Goal: Transaction & Acquisition: Purchase product/service

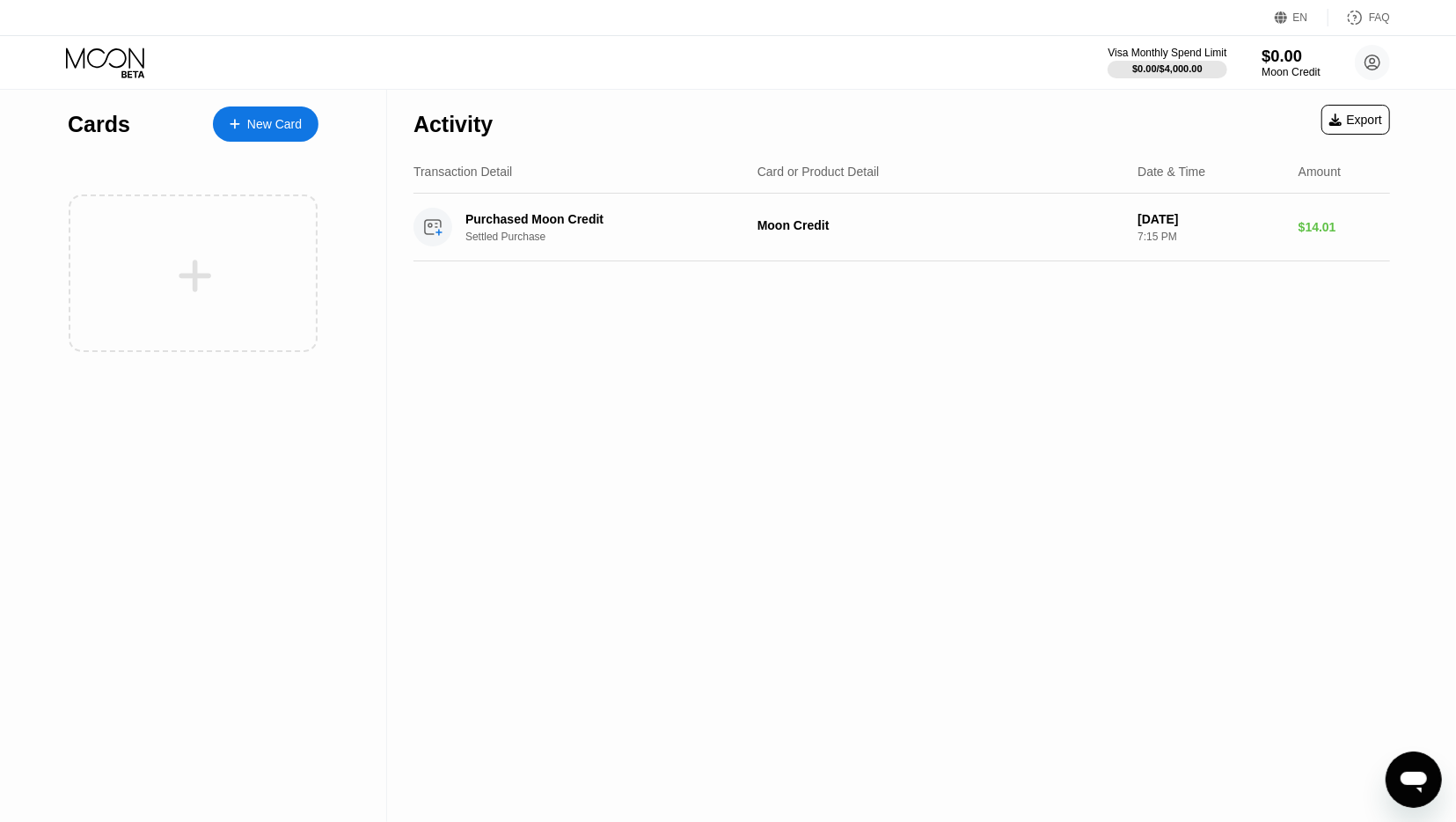
click at [1301, 72] on div "Moon Credit" at bounding box center [1291, 72] width 59 height 13
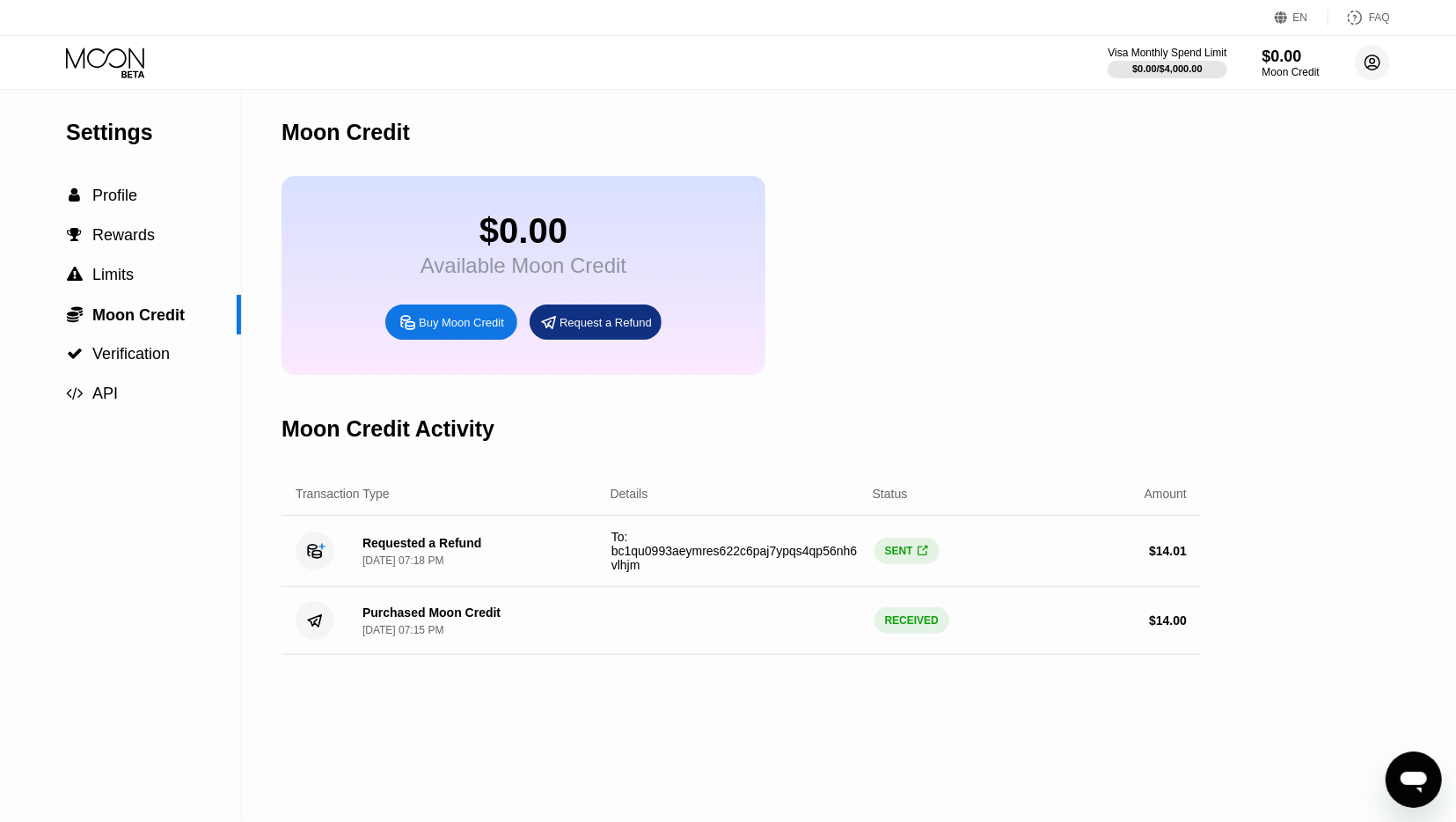
click at [1377, 78] on circle at bounding box center [1373, 62] width 35 height 35
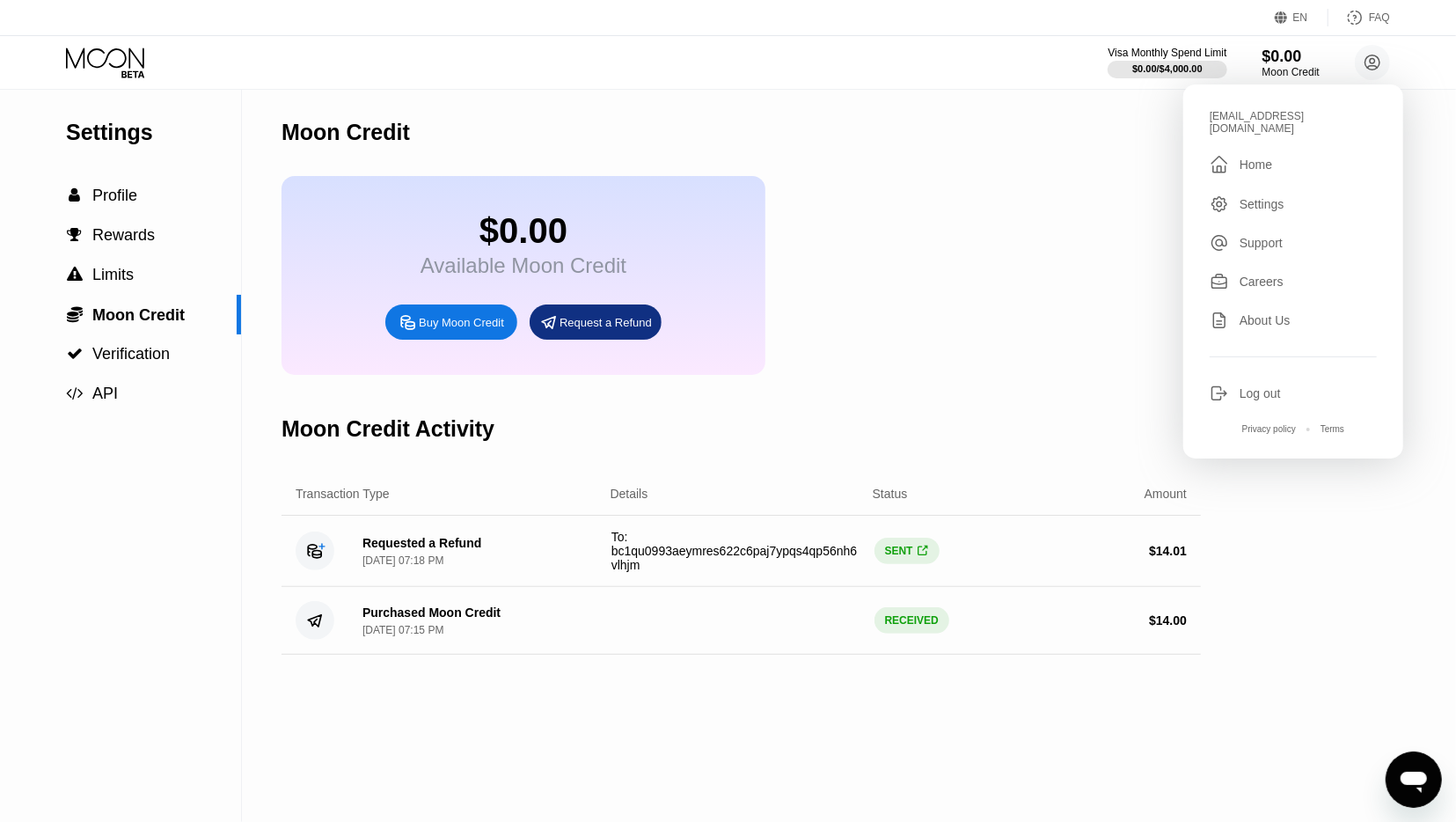
click at [1276, 388] on div "Log out" at bounding box center [1260, 393] width 42 height 15
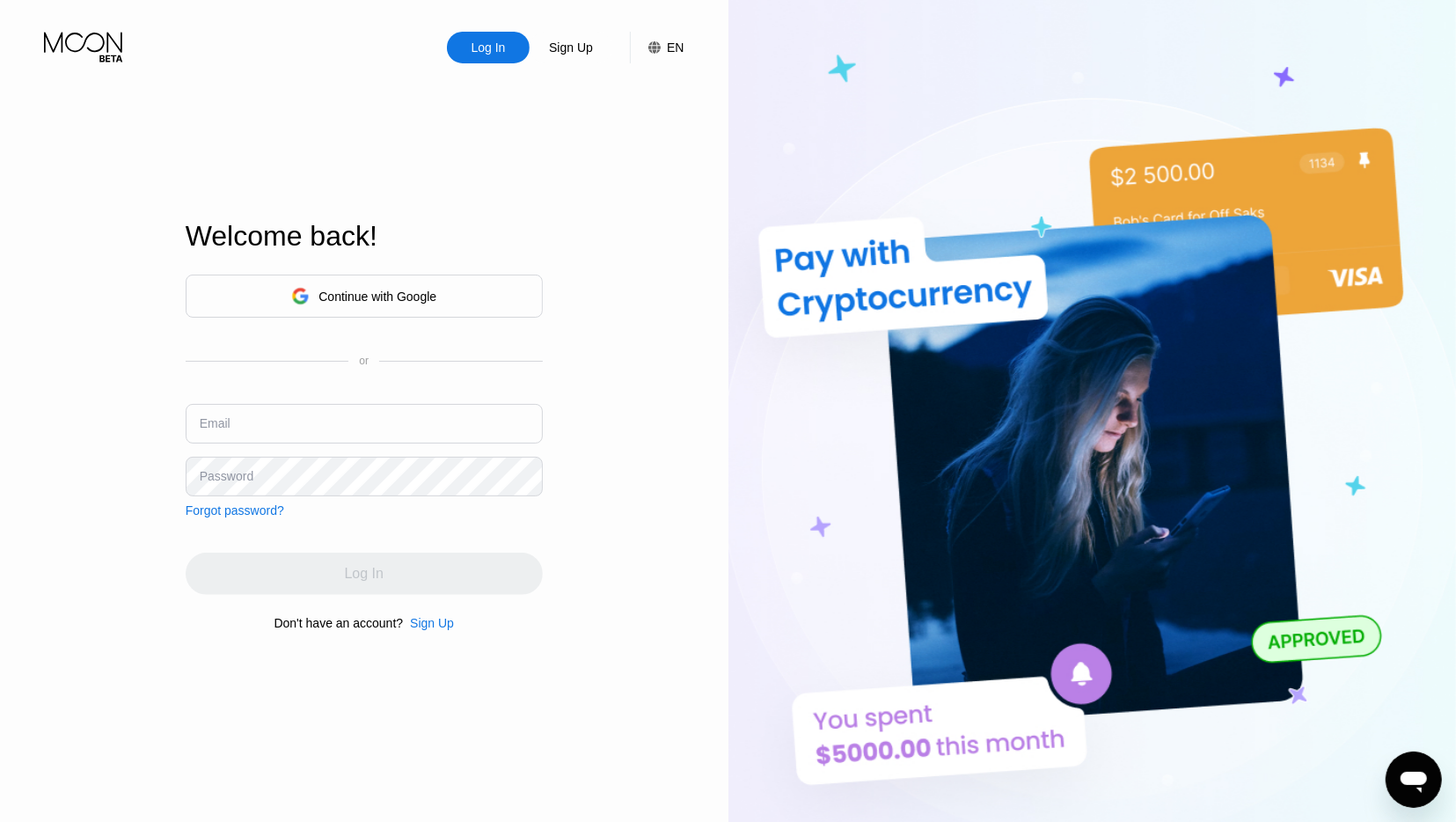
drag, startPoint x: 711, startPoint y: 277, endPoint x: 747, endPoint y: 239, distance: 52.3
click at [711, 274] on div "Log In Sign Up EN Language Select an item Save Welcome back! Continue with Goog…" at bounding box center [364, 451] width 729 height 904
drag, startPoint x: 117, startPoint y: 25, endPoint x: 91, endPoint y: 53, distance: 38.2
click at [114, 31] on div "Log In Sign Up EN Language Select an item Save" at bounding box center [364, 31] width 729 height 63
click at [91, 53] on icon at bounding box center [84, 48] width 82 height 31
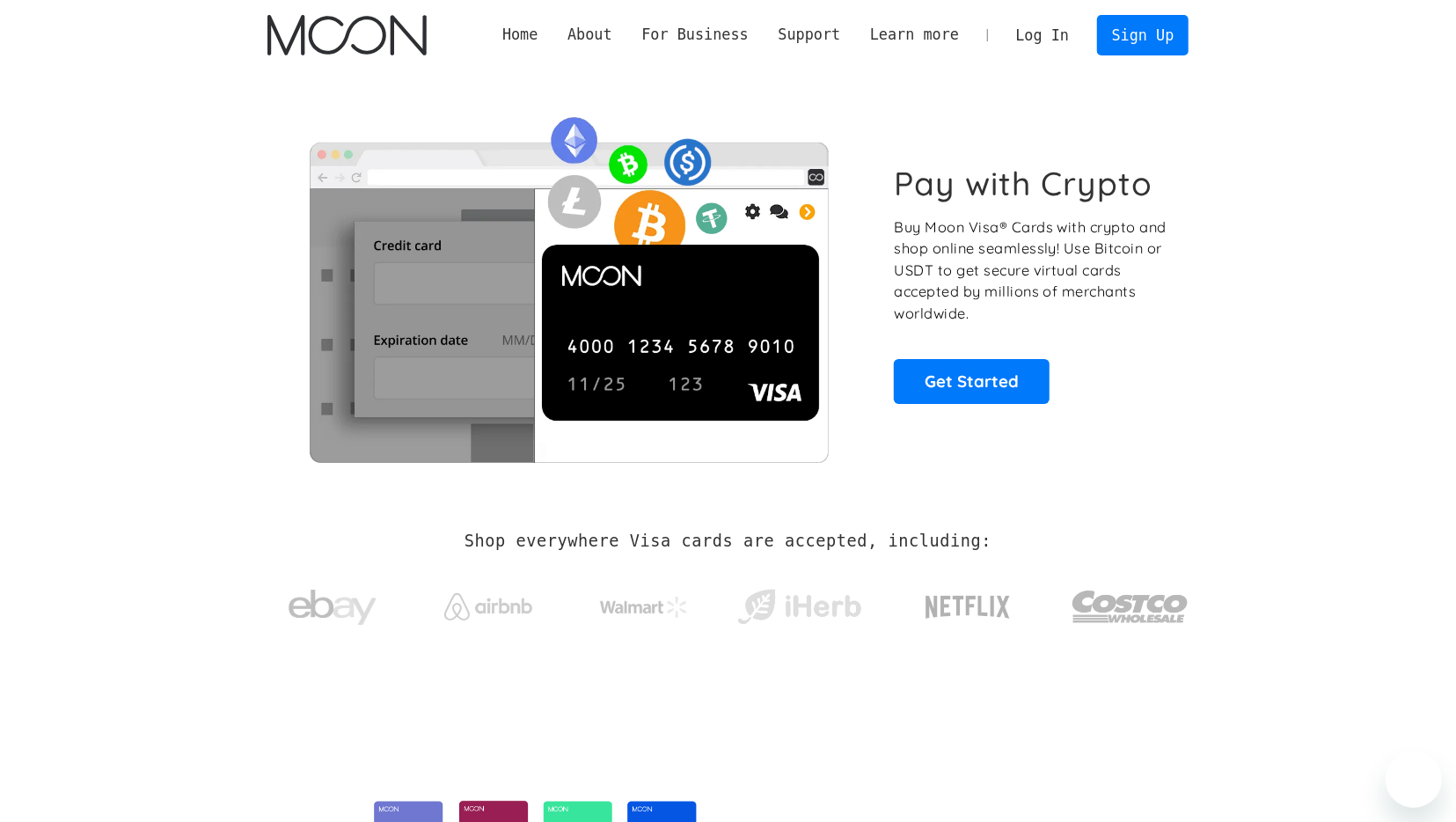
click at [1073, 39] on link "Log In" at bounding box center [1042, 35] width 83 height 39
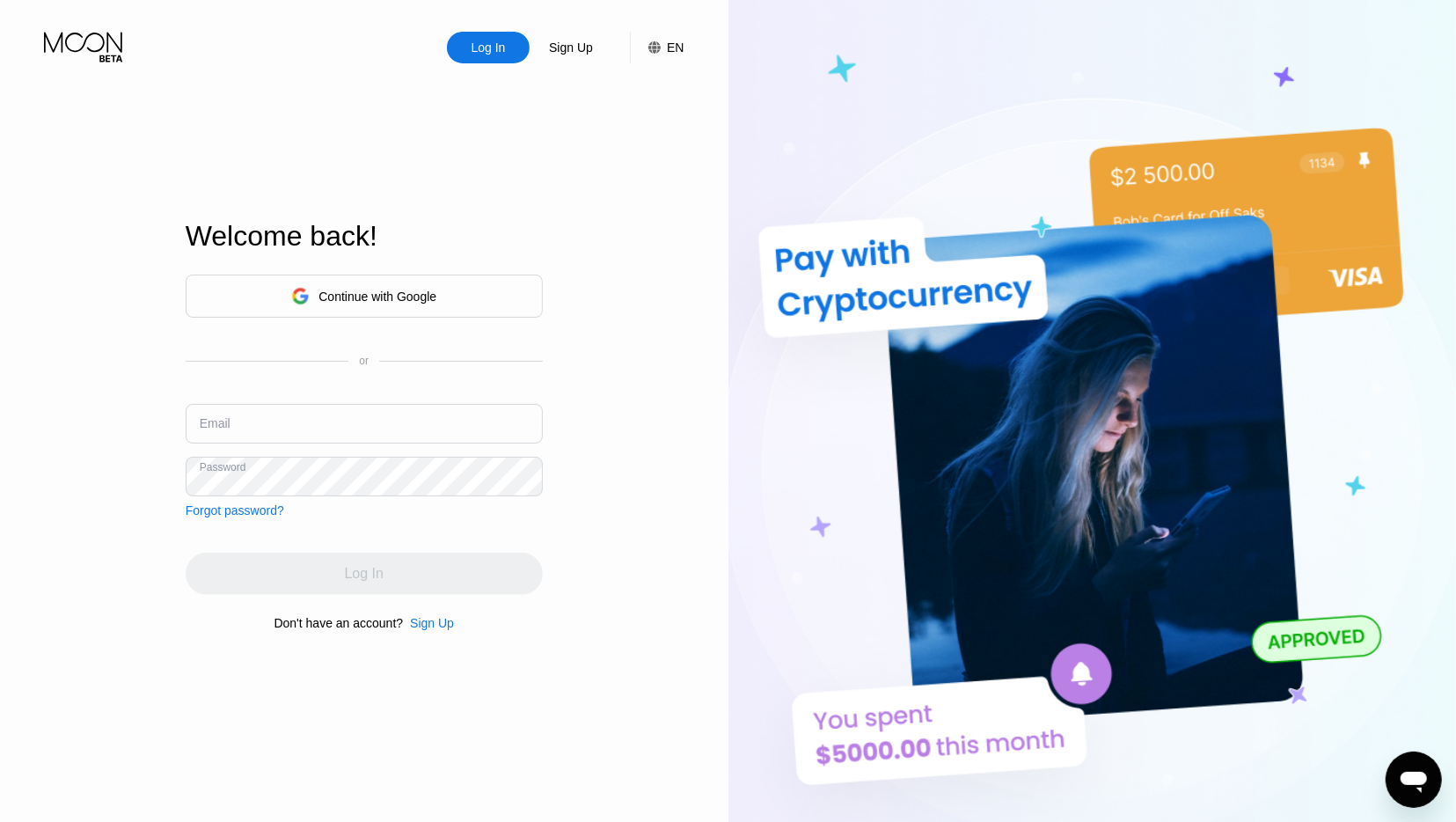
click at [250, 433] on input "text" at bounding box center [364, 423] width 357 height 40
click at [248, 439] on input "text" at bounding box center [364, 423] width 357 height 40
type input "rawcliffa@gmail.com"
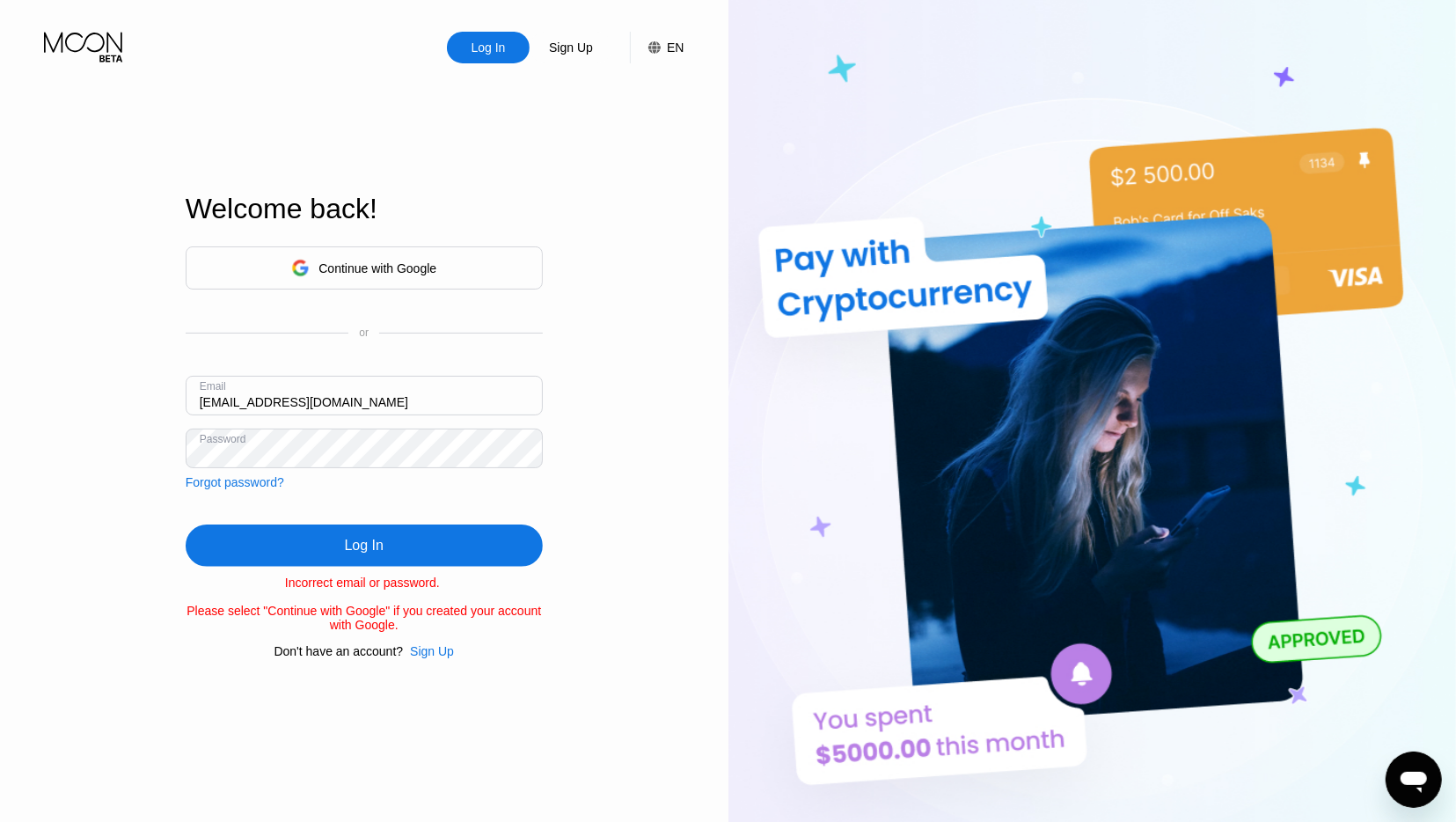
click at [320, 247] on div "Continue with Google" at bounding box center [364, 268] width 357 height 43
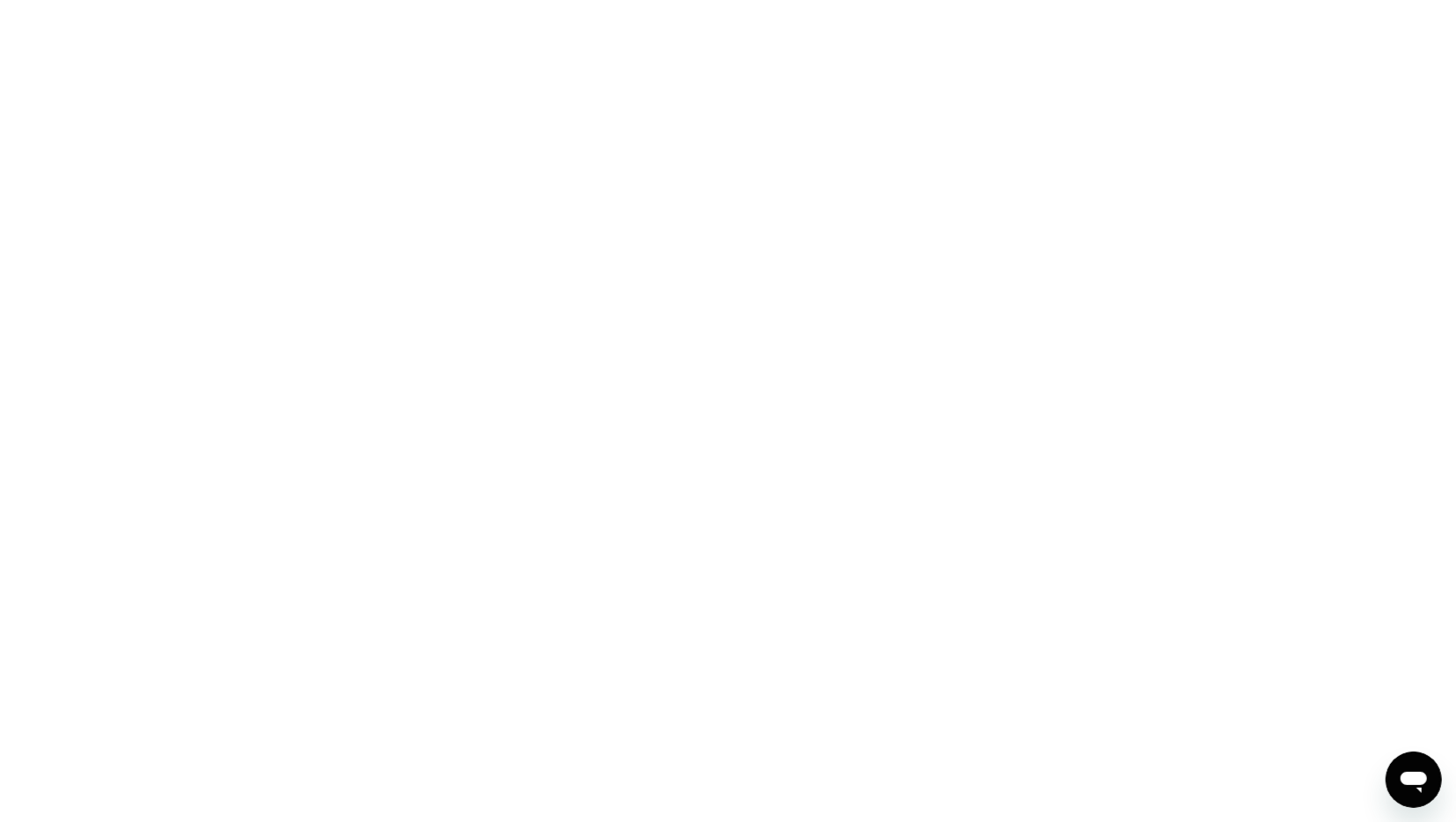
click at [449, 80] on div at bounding box center [728, 411] width 1456 height 822
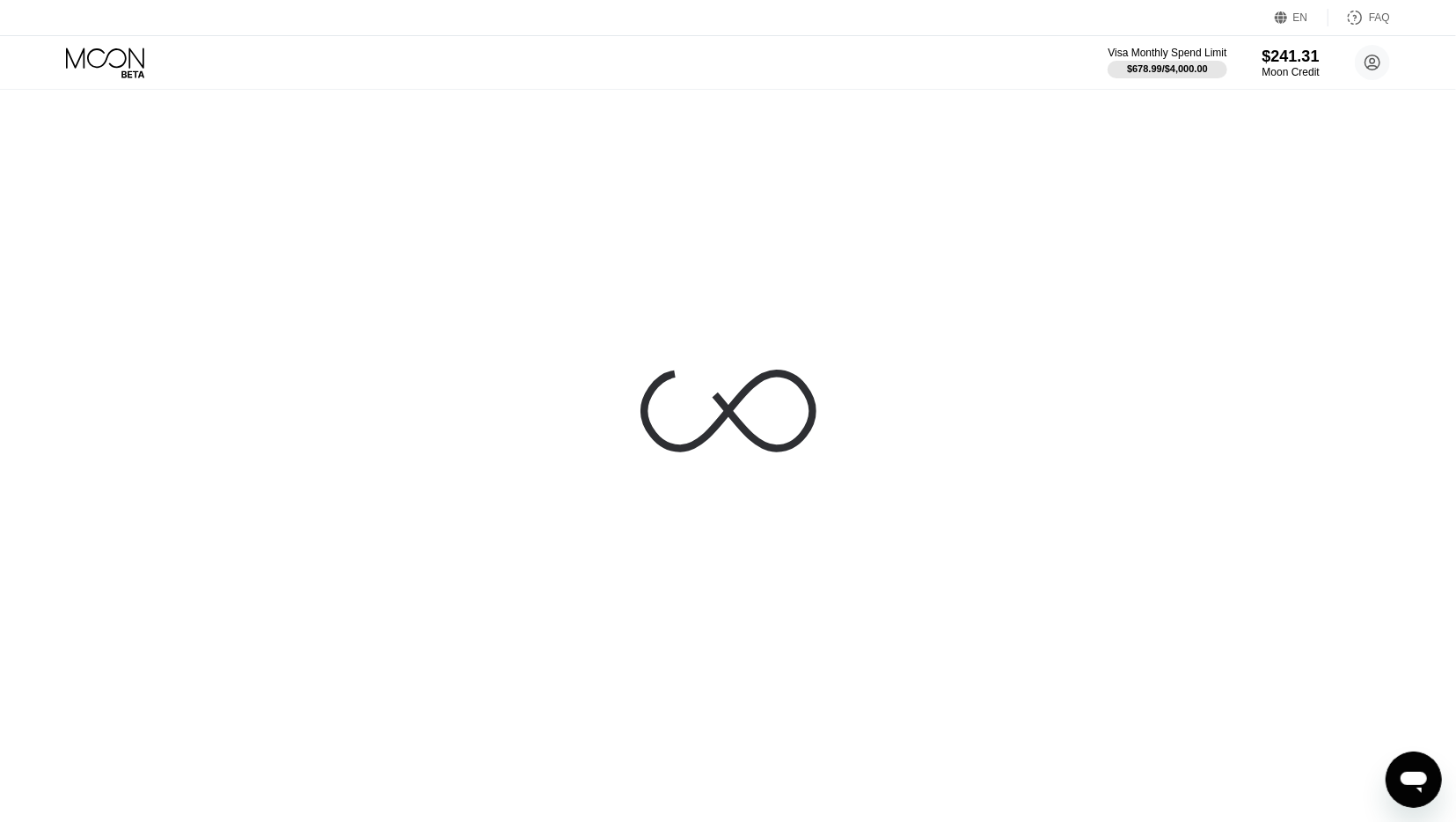
click at [112, 484] on div at bounding box center [728, 411] width 1456 height 822
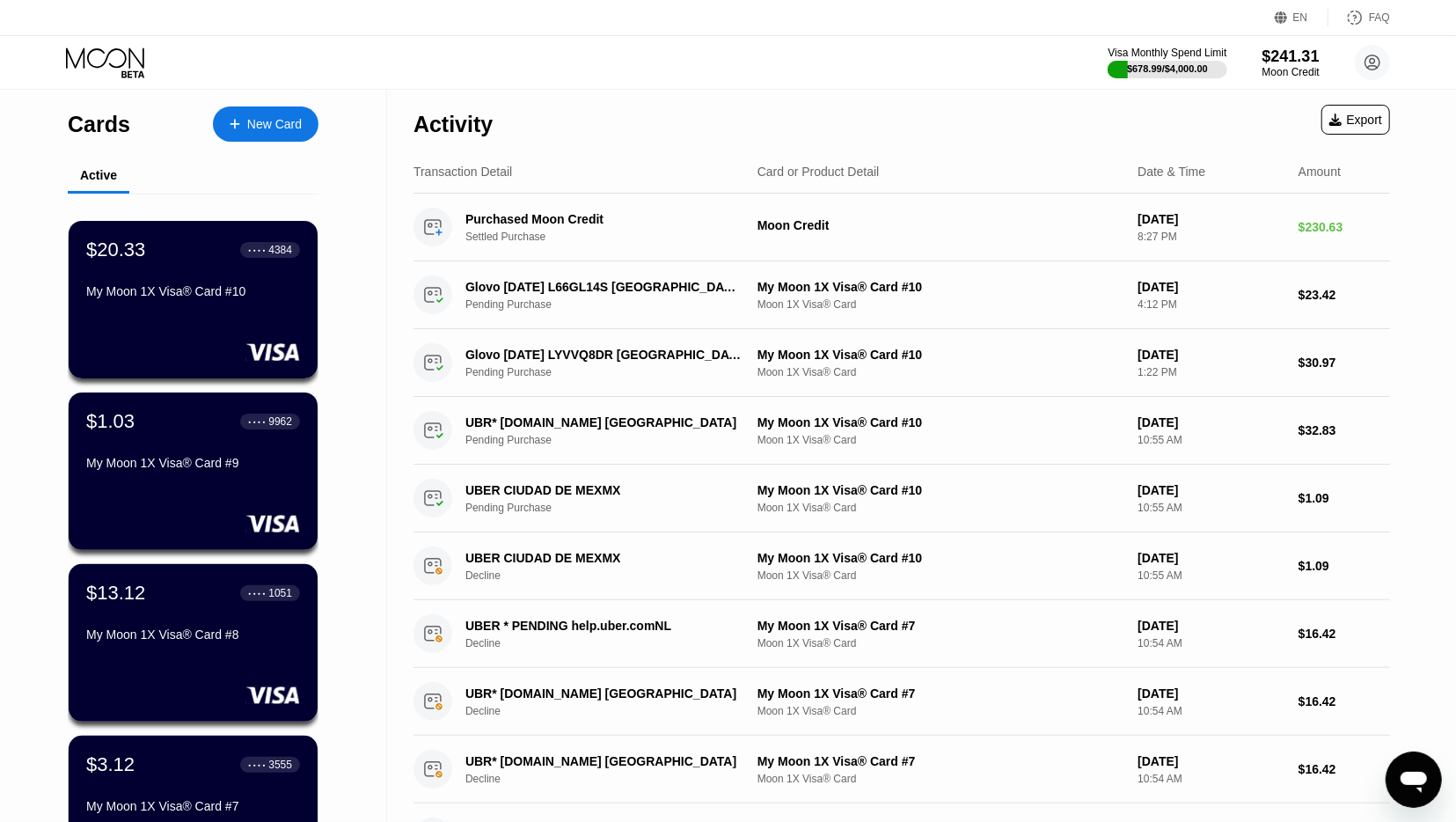
click at [249, 117] on div "New Card" at bounding box center [275, 124] width 54 height 15
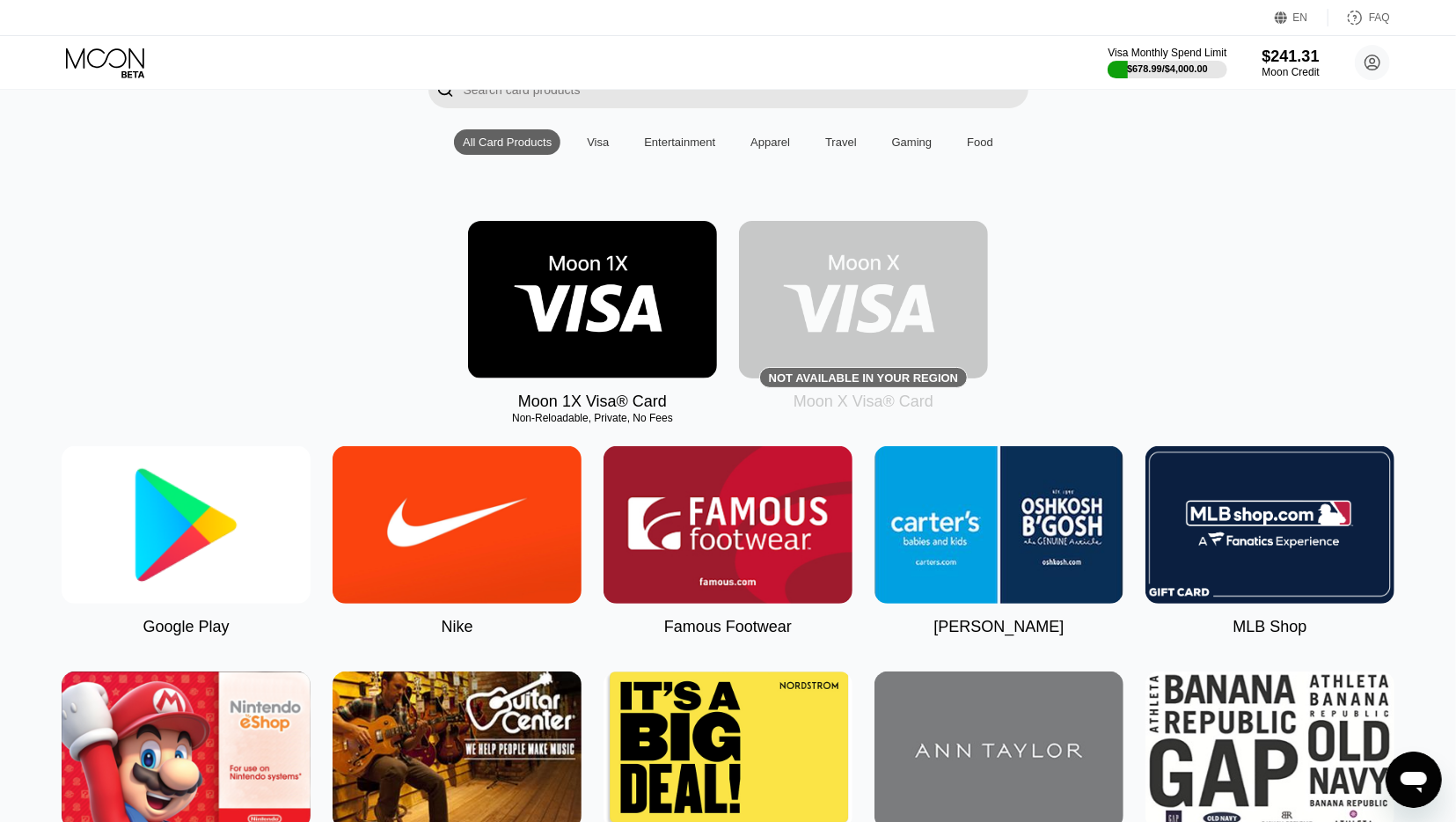
scroll to position [91, 0]
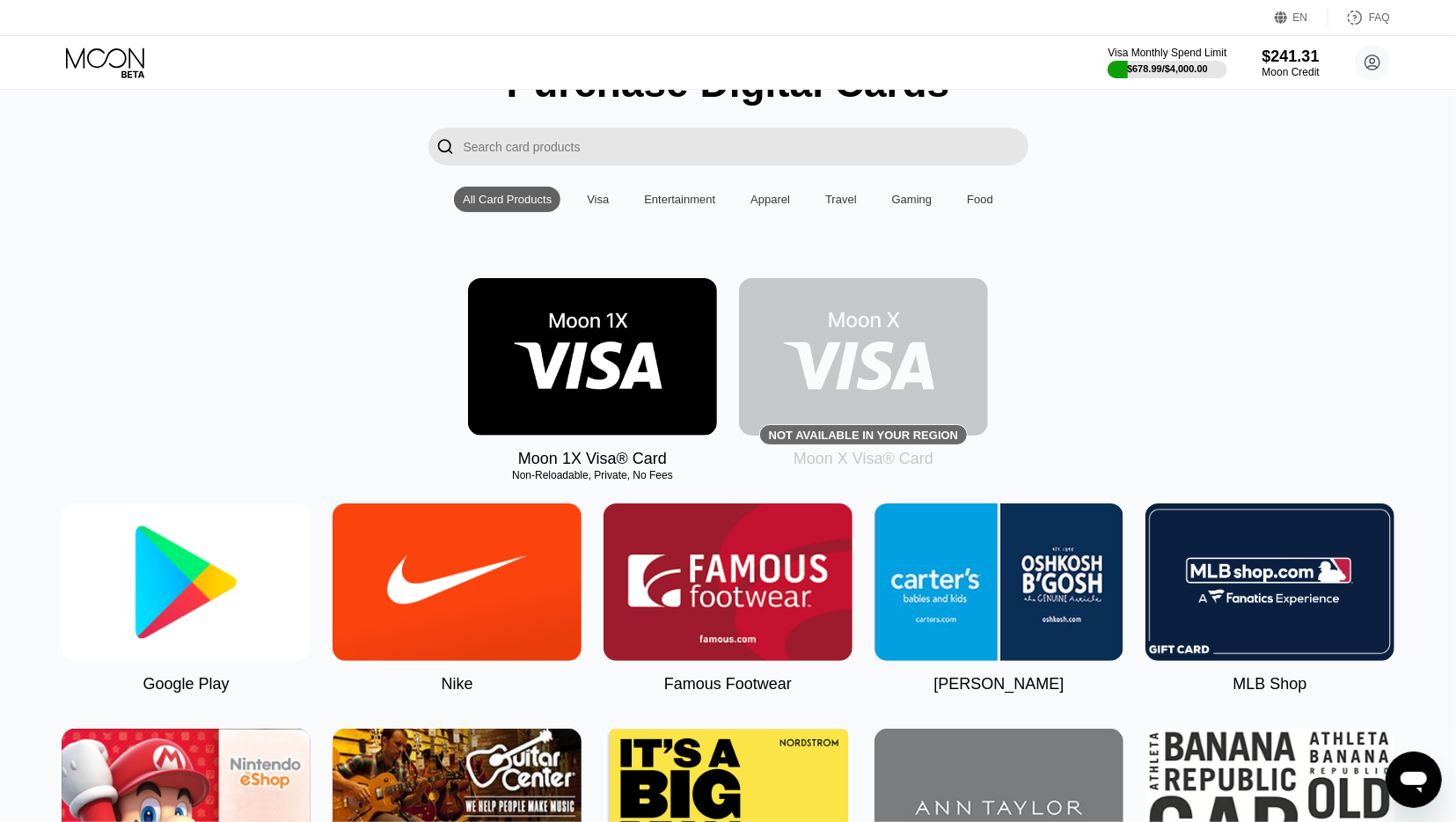
click at [601, 417] on img at bounding box center [592, 356] width 249 height 157
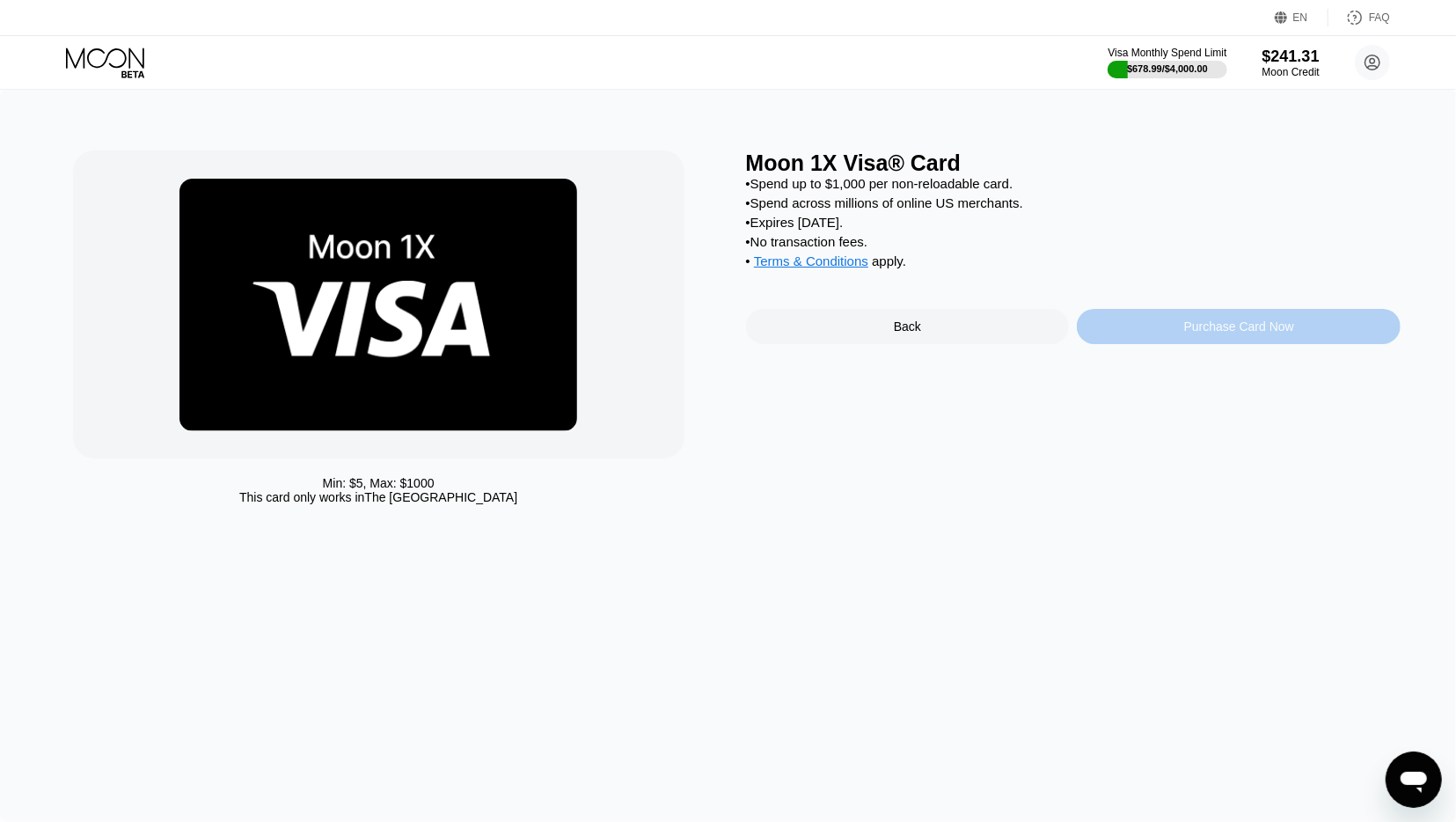
click at [1183, 344] on div "Purchase Card Now" at bounding box center [1240, 326] width 324 height 35
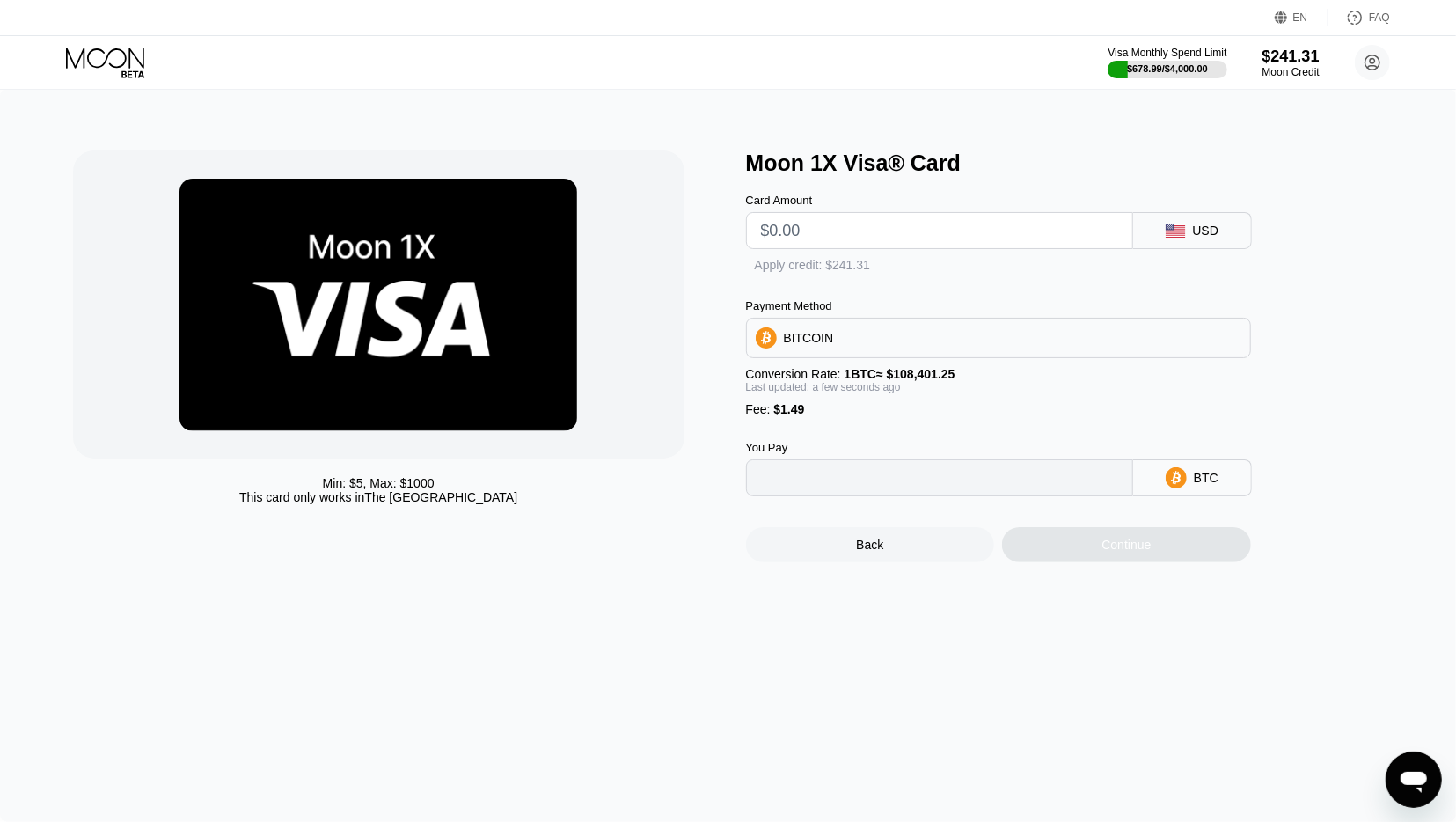
type input "0"
click at [824, 233] on input "text" at bounding box center [940, 230] width 357 height 35
type input "$238"
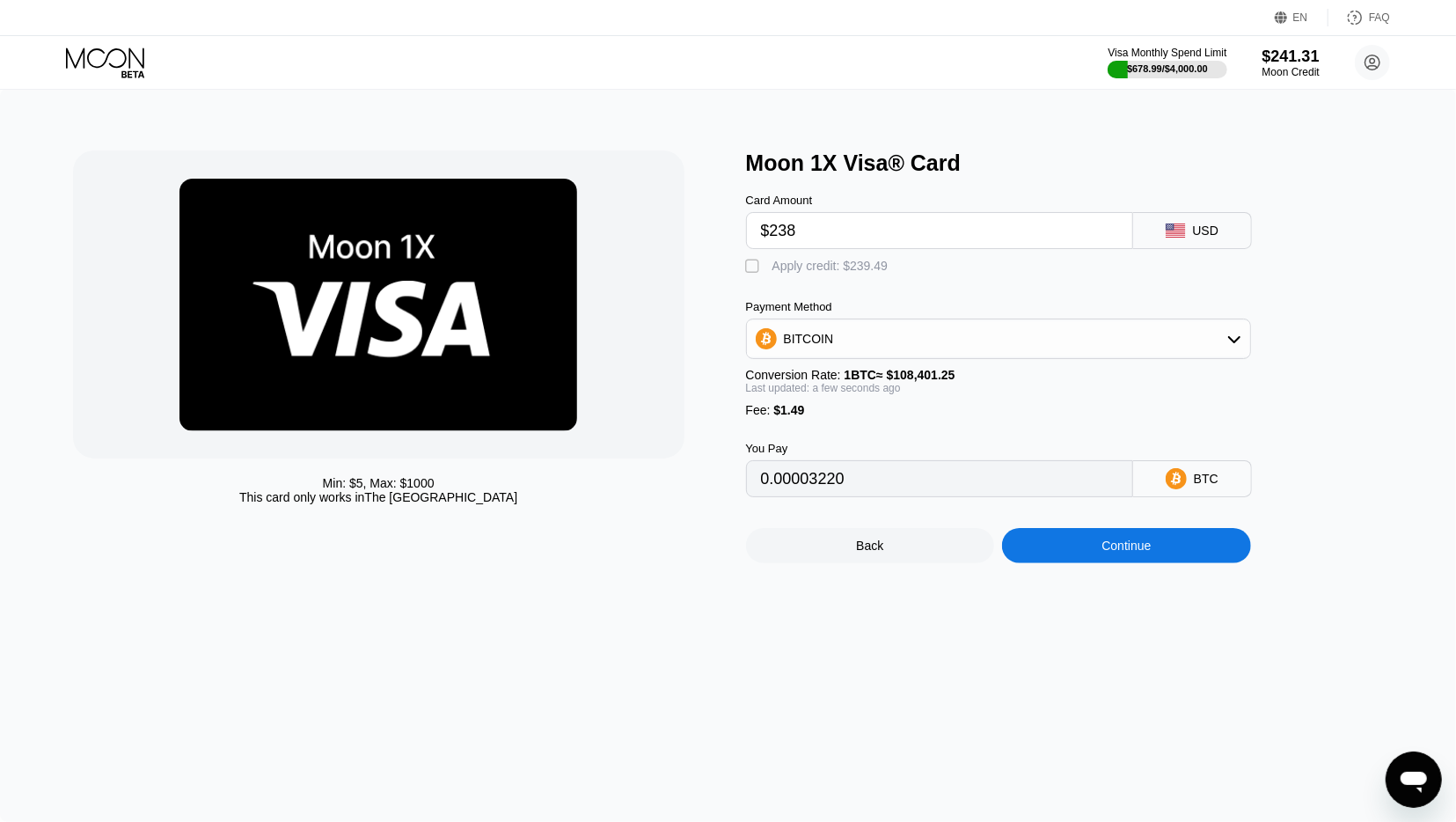
type input "0.00220930"
type input "$238"
click at [844, 266] on div "Apply credit: $239.49" at bounding box center [831, 266] width 116 height 15
type input "0"
click at [1081, 542] on div "Back Continue" at bounding box center [1028, 530] width 563 height 66
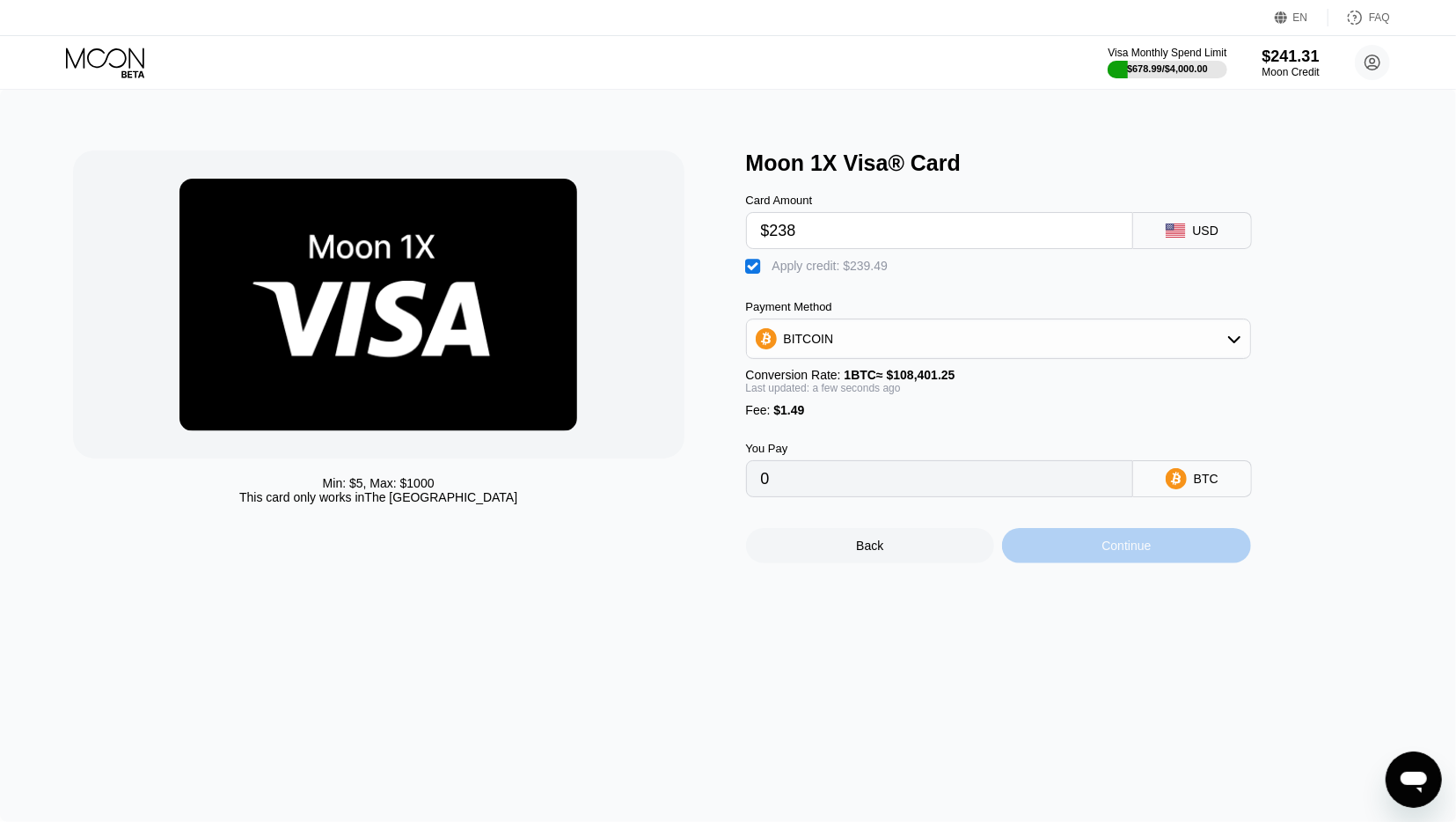
click at [1085, 559] on div "Continue" at bounding box center [1127, 545] width 249 height 35
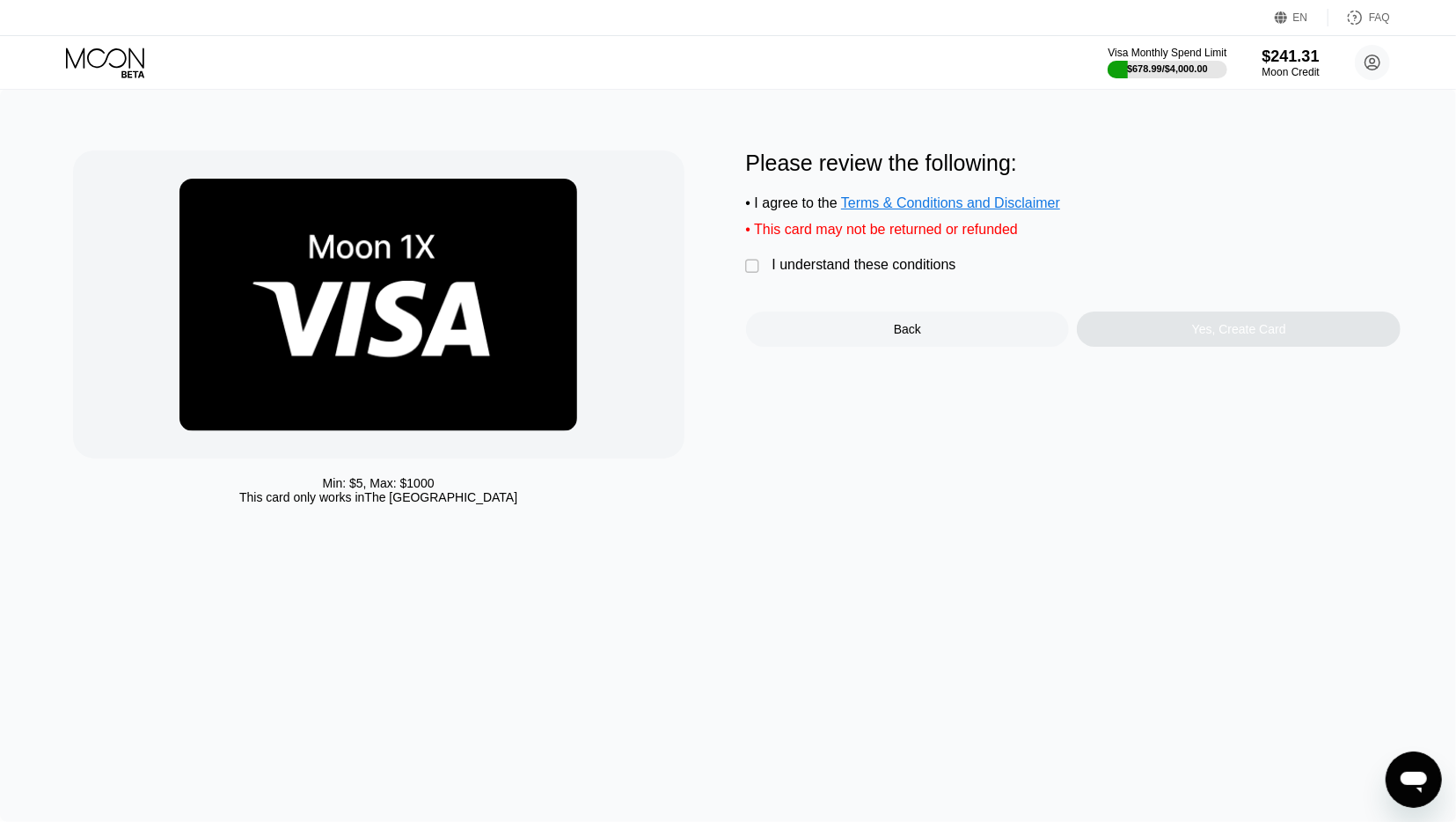
click at [918, 254] on div "Please review the following: • I agree to the Terms & Conditions and Disclaimer…" at bounding box center [1074, 248] width 655 height 196
click at [904, 273] on div "I understand these conditions" at bounding box center [864, 265] width 183 height 16
click at [1235, 336] on div "Yes, Create Card" at bounding box center [1239, 329] width 94 height 15
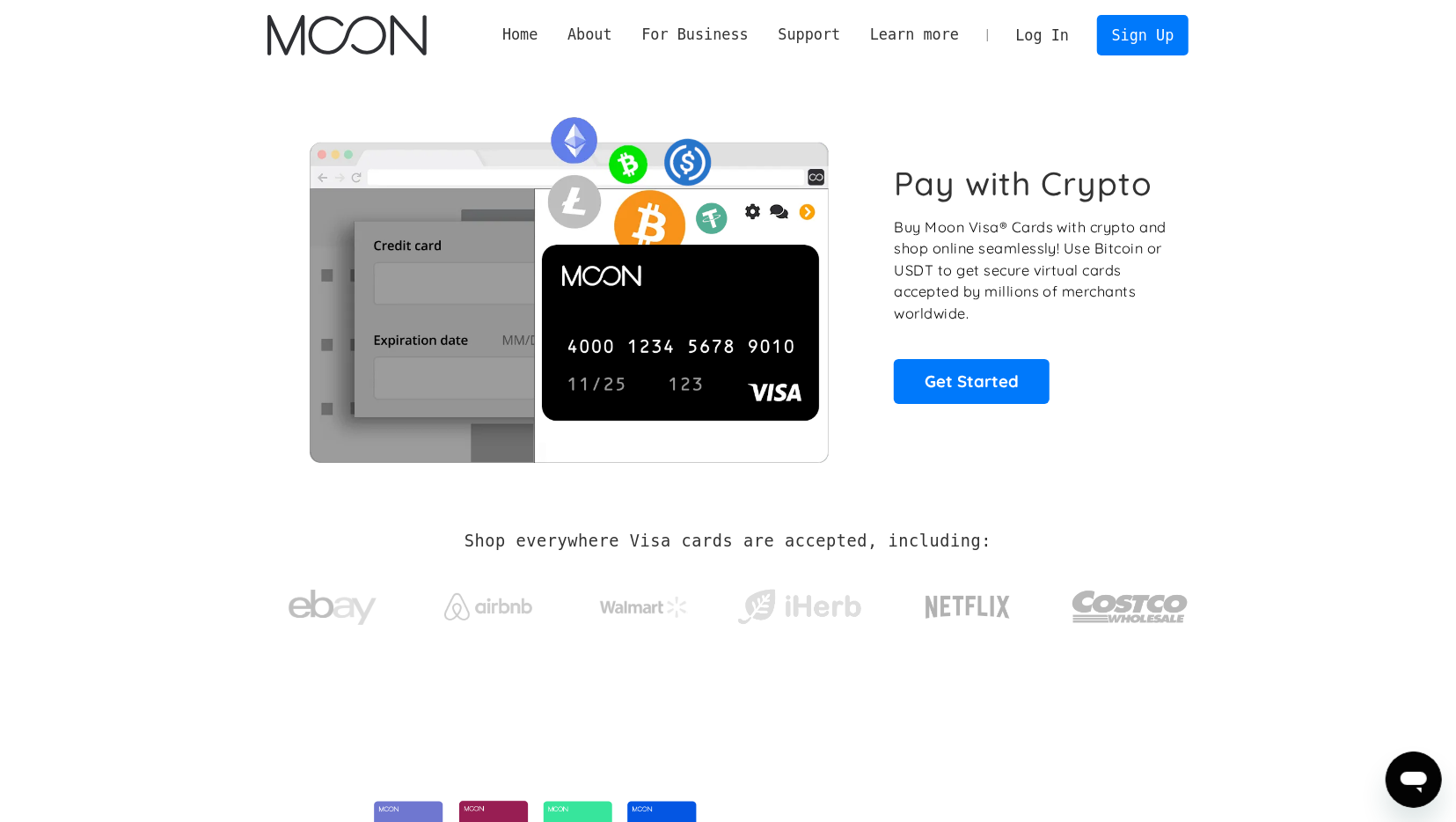
click at [1040, 45] on link "Log In" at bounding box center [1042, 35] width 83 height 39
click at [1053, 37] on link "Log In" at bounding box center [1042, 35] width 83 height 39
